Goal: Information Seeking & Learning: Learn about a topic

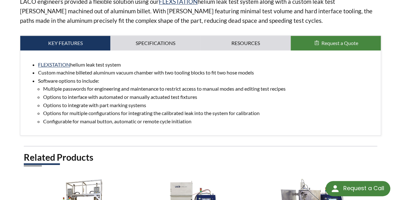
scroll to position [285, 0]
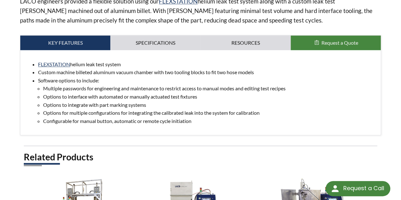
click at [123, 93] on li "Options to interface with automated or manually actuated test fixtures" at bounding box center [209, 97] width 332 height 8
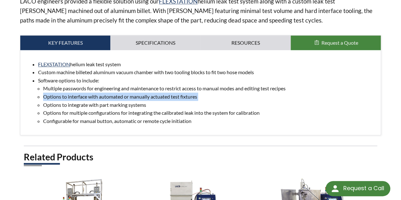
click at [123, 93] on li "Options to interface with automated or manually actuated test fixtures" at bounding box center [209, 97] width 332 height 8
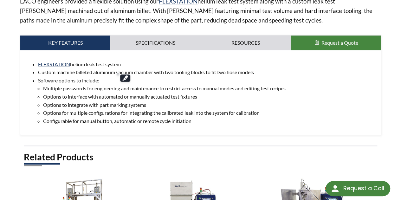
click at [120, 101] on li "Options to integrate with part marking systems" at bounding box center [209, 105] width 332 height 8
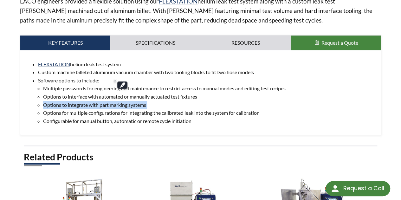
click at [120, 101] on li "Options to integrate with part marking systems" at bounding box center [209, 105] width 332 height 8
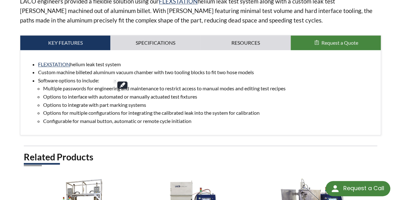
click at [128, 109] on li "Options for multiple configurations for integrating the calibrated leak into th…" at bounding box center [209, 113] width 332 height 8
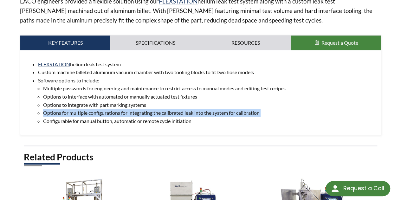
click at [128, 109] on li "Options for multiple configurations for integrating the calibrated leak into th…" at bounding box center [209, 113] width 332 height 8
click at [197, 109] on li "Options for multiple configurations for integrating the calibrated leak into th…" at bounding box center [209, 113] width 332 height 8
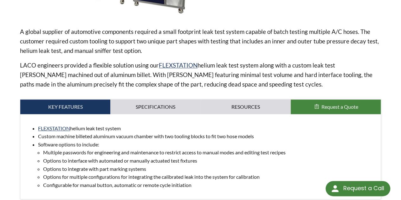
scroll to position [222, 0]
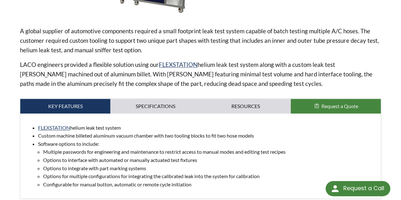
click at [152, 113] on div "FLEXSTATION helium leak test system Custom machine billeted aluminum vacuum cha…" at bounding box center [200, 155] width 360 height 85
click at [153, 101] on link "Specifications" at bounding box center [155, 106] width 90 height 15
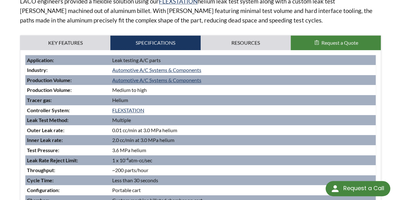
scroll to position [317, 0]
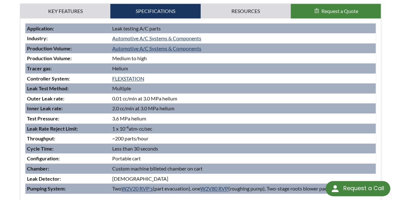
click at [204, 124] on td "1 x 10 -4 atm-cc/sec" at bounding box center [243, 129] width 265 height 10
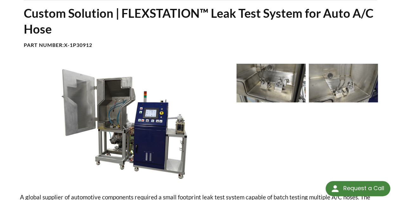
scroll to position [127, 0]
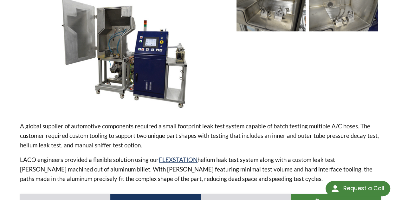
click at [181, 121] on p "A global supplier of automotive components required a small footprint leak test…" at bounding box center [200, 135] width 361 height 29
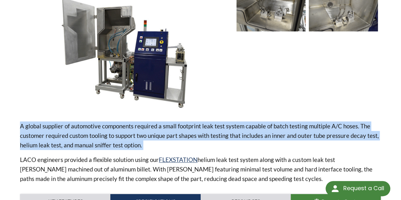
click at [181, 121] on p "A global supplier of automotive components required a small footprint leak test…" at bounding box center [200, 135] width 361 height 29
click at [184, 123] on p "A global supplier of automotive components required a small footprint leak test…" at bounding box center [200, 135] width 361 height 29
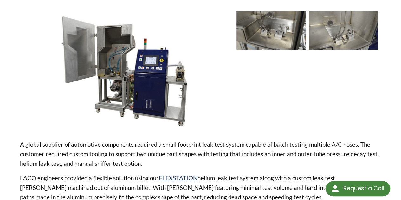
scroll to position [222, 0]
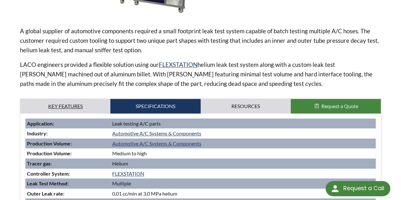
click at [74, 99] on link "Key Features" at bounding box center [65, 106] width 90 height 15
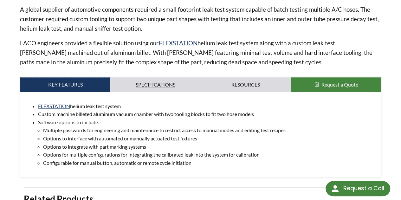
scroll to position [254, 0]
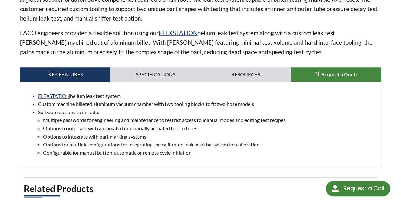
click at [142, 67] on link "Specifications" at bounding box center [155, 74] width 90 height 15
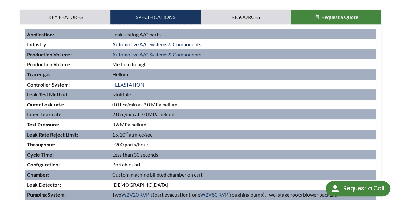
scroll to position [317, 0]
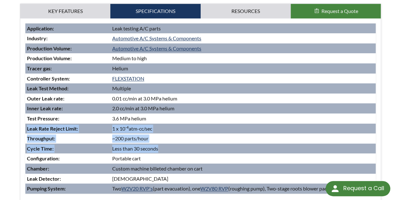
drag, startPoint x: 162, startPoint y: 143, endPoint x: 26, endPoint y: 121, distance: 137.1
click at [26, 121] on tbody "Application : Leak testing A/C parts Industry : Automotive A/C Systems & Compon…" at bounding box center [200, 108] width 350 height 170
click at [59, 125] on td "Leak Rate Reject Limit :" at bounding box center [67, 129] width 85 height 10
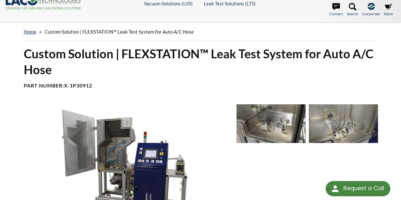
scroll to position [0, 0]
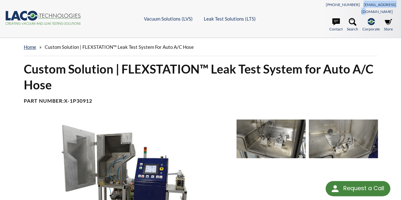
drag, startPoint x: 359, startPoint y: 5, endPoint x: 405, endPoint y: 5, distance: 45.9
click at [401, 5] on html "Request a Call Request a Call <- Close Vacuum Solutions (LVS) -> <- Close Vacuu…" at bounding box center [200, 100] width 401 height 200
copy link "[EMAIL_ADDRESS][DOMAIN_NAME]"
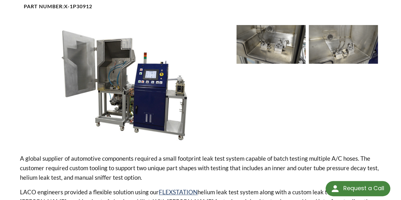
scroll to position [63, 0]
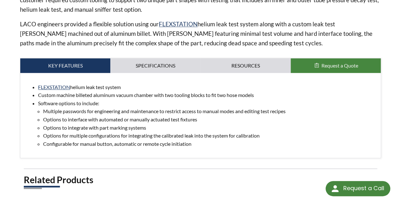
scroll to position [222, 0]
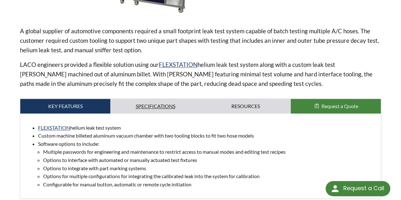
click at [159, 102] on link "Specifications" at bounding box center [155, 106] width 90 height 15
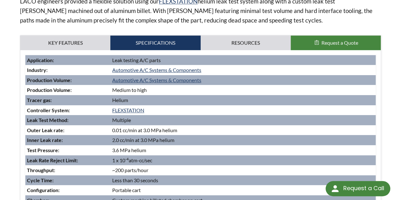
scroll to position [155, 0]
